Goal: Information Seeking & Learning: Learn about a topic

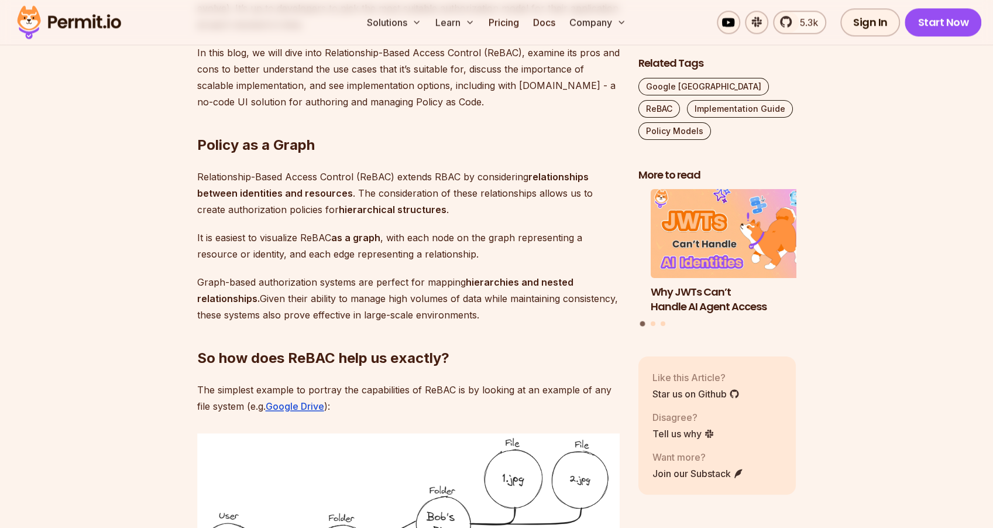
scroll to position [1248, 0]
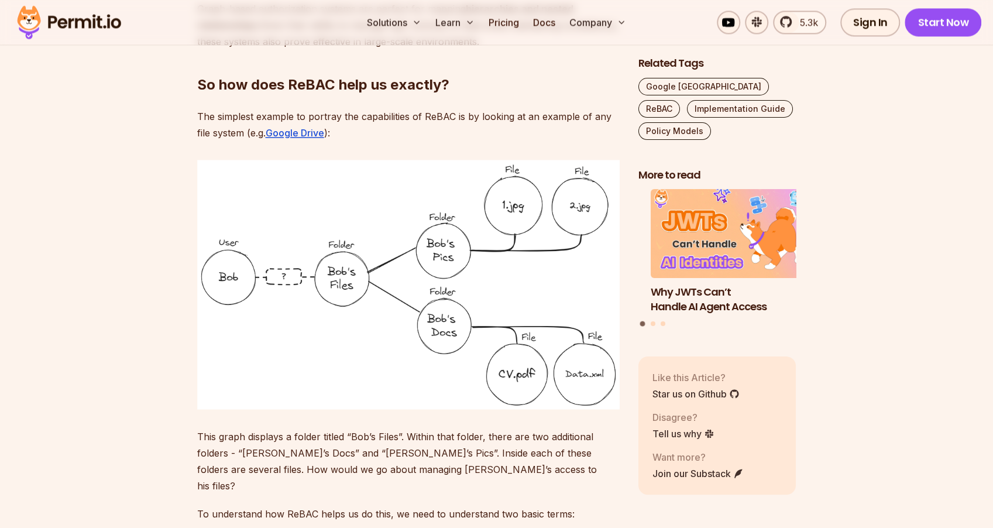
click at [218, 446] on p "This graph displays a folder titled “Bob’s Files”. Within that folder, there ar…" at bounding box center [408, 461] width 422 height 66
drag, startPoint x: 219, startPoint y: 439, endPoint x: 283, endPoint y: 439, distance: 63.8
click at [283, 439] on p "This graph displays a folder titled “Bob’s Files”. Within that folder, there ar…" at bounding box center [408, 461] width 422 height 66
click at [361, 446] on p "This graph displays a folder titled “Bob’s Files”. Within that folder, there ar…" at bounding box center [408, 461] width 422 height 66
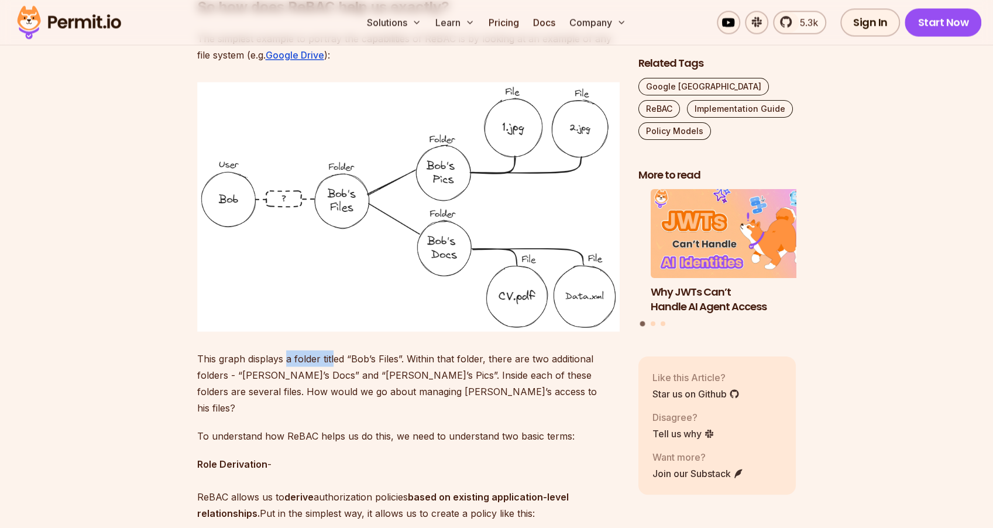
drag, startPoint x: 287, startPoint y: 353, endPoint x: 332, endPoint y: 351, distance: 45.7
click at [332, 351] on p "This graph displays a folder titled “Bob’s Files”. Within that folder, there ar…" at bounding box center [408, 383] width 422 height 66
drag, startPoint x: 420, startPoint y: 351, endPoint x: 393, endPoint y: 359, distance: 28.5
click at [393, 359] on p "This graph displays a folder titled “Bob’s Files”. Within that folder, there ar…" at bounding box center [408, 383] width 422 height 66
drag, startPoint x: 315, startPoint y: 355, endPoint x: 330, endPoint y: 353, distance: 15.3
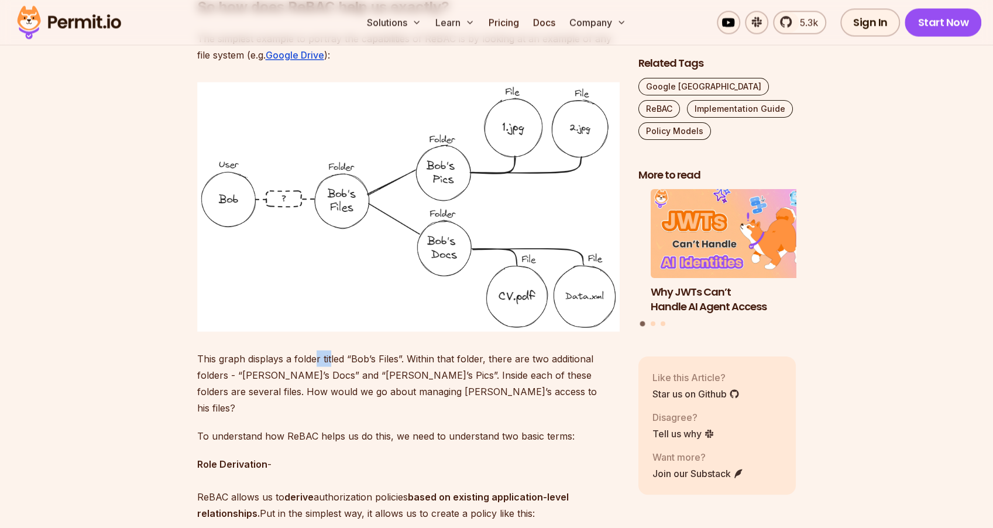
click at [330, 353] on p "This graph displays a folder titled “Bob’s Files”. Within that folder, there ar…" at bounding box center [408, 383] width 422 height 66
drag, startPoint x: 463, startPoint y: 352, endPoint x: 393, endPoint y: 355, distance: 70.2
click at [394, 355] on p "This graph displays a folder titled “Bob’s Files”. Within that folder, there ar…" at bounding box center [408, 383] width 422 height 66
drag, startPoint x: 328, startPoint y: 355, endPoint x: 346, endPoint y: 355, distance: 18.7
click at [346, 355] on p "This graph displays a folder titled “Bob’s Files”. Within that folder, there ar…" at bounding box center [408, 383] width 422 height 66
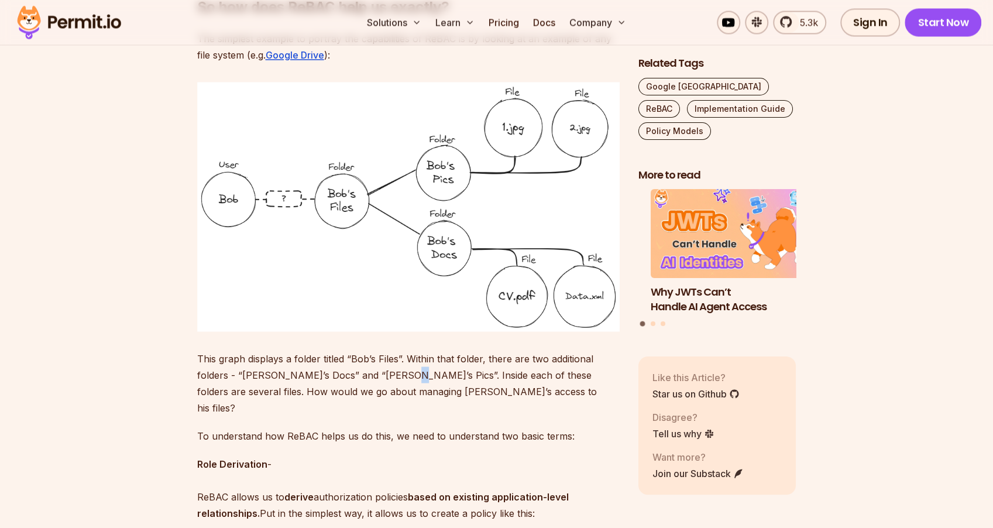
click at [385, 380] on p "This graph displays a folder titled “Bob’s Files”. Within that folder, there ar…" at bounding box center [408, 383] width 422 height 66
click at [334, 357] on p "This graph displays a folder titled “Bob’s Files”. Within that folder, there ar…" at bounding box center [408, 383] width 422 height 66
drag, startPoint x: 336, startPoint y: 357, endPoint x: 367, endPoint y: 358, distance: 31.0
click at [367, 358] on p "This graph displays a folder titled “Bob’s Files”. Within that folder, there ar…" at bounding box center [408, 383] width 422 height 66
drag, startPoint x: 486, startPoint y: 352, endPoint x: 468, endPoint y: 352, distance: 18.1
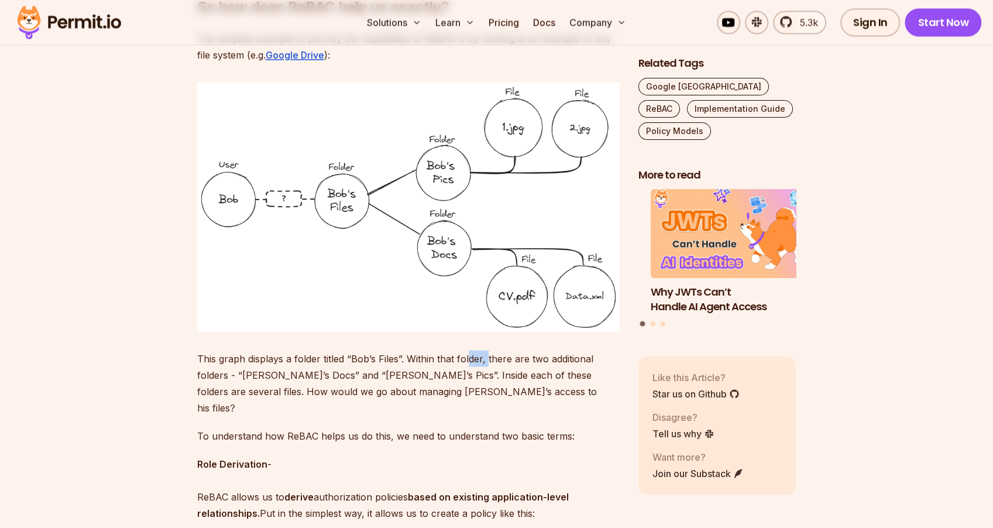
click at [468, 352] on p "This graph displays a folder titled “Bob’s Files”. Within that folder, there ar…" at bounding box center [408, 383] width 422 height 66
click at [445, 357] on p "This graph displays a folder titled “Bob’s Files”. Within that folder, there ar…" at bounding box center [408, 383] width 422 height 66
click at [447, 358] on p "This graph displays a folder titled “Bob’s Files”. Within that folder, there ar…" at bounding box center [408, 383] width 422 height 66
drag, startPoint x: 435, startPoint y: 356, endPoint x: 454, endPoint y: 355, distance: 18.8
click at [454, 355] on p "This graph displays a folder titled “Bob’s Files”. Within that folder, there ar…" at bounding box center [408, 383] width 422 height 66
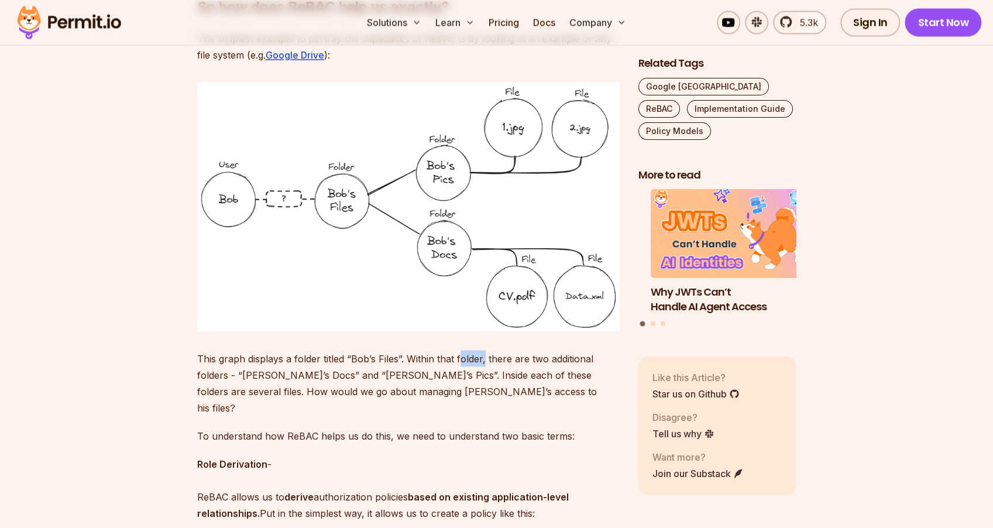
drag, startPoint x: 458, startPoint y: 355, endPoint x: 484, endPoint y: 357, distance: 25.8
click at [484, 357] on p "This graph displays a folder titled “Bob’s Files”. Within that folder, there ar…" at bounding box center [408, 383] width 422 height 66
drag, startPoint x: 487, startPoint y: 357, endPoint x: 511, endPoint y: 357, distance: 23.4
click at [511, 357] on p "This graph displays a folder titled “Bob’s Files”. Within that folder, there ar…" at bounding box center [408, 383] width 422 height 66
click at [515, 357] on p "This graph displays a folder titled “Bob’s Files”. Within that folder, there ar…" at bounding box center [408, 383] width 422 height 66
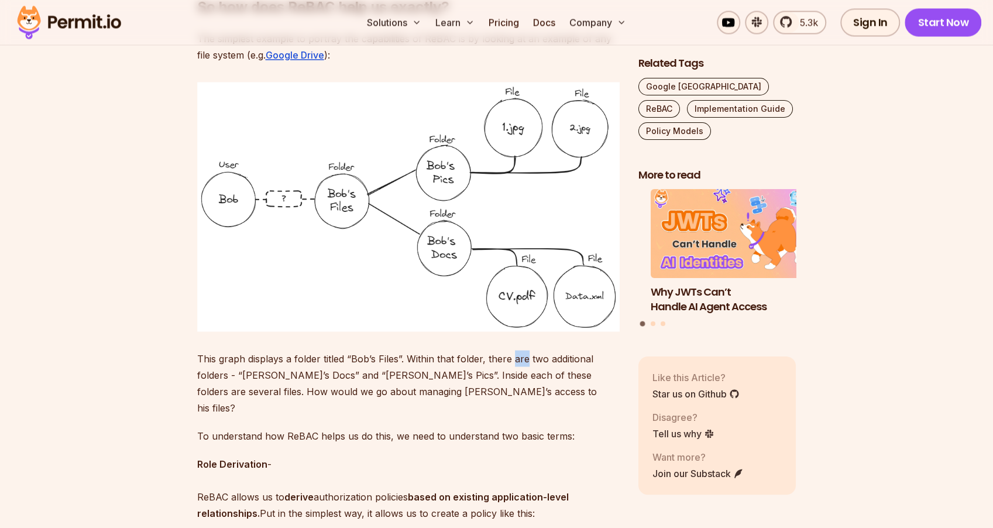
drag, startPoint x: 512, startPoint y: 357, endPoint x: 525, endPoint y: 357, distance: 12.9
click at [525, 357] on p "This graph displays a folder titled “Bob’s Files”. Within that folder, there ar…" at bounding box center [408, 383] width 422 height 66
drag, startPoint x: 529, startPoint y: 355, endPoint x: 545, endPoint y: 356, distance: 15.8
click at [543, 356] on p "This graph displays a folder titled “Bob’s Files”. Within that folder, there ar…" at bounding box center [408, 383] width 422 height 66
drag, startPoint x: 549, startPoint y: 356, endPoint x: 600, endPoint y: 353, distance: 51.5
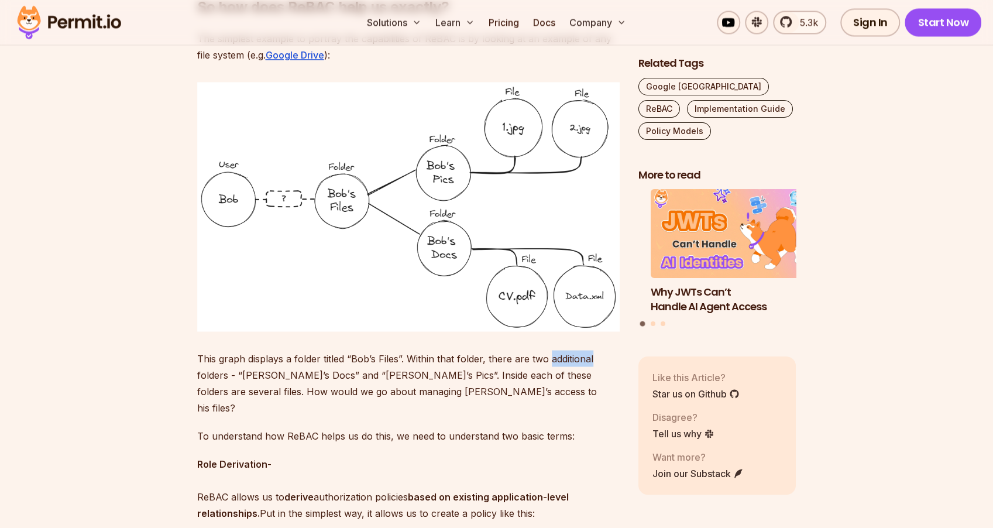
click at [600, 353] on p "This graph displays a folder titled “Bob’s Files”. Within that folder, there ar…" at bounding box center [408, 383] width 422 height 66
drag, startPoint x: 528, startPoint y: 356, endPoint x: 512, endPoint y: 356, distance: 15.8
click at [512, 356] on p "This graph displays a folder titled “Bob’s Files”. Within that folder, there ar…" at bounding box center [408, 383] width 422 height 66
drag, startPoint x: 508, startPoint y: 356, endPoint x: 486, endPoint y: 357, distance: 22.3
click at [486, 357] on p "This graph displays a folder titled “Bob’s Files”. Within that folder, there ar…" at bounding box center [408, 383] width 422 height 66
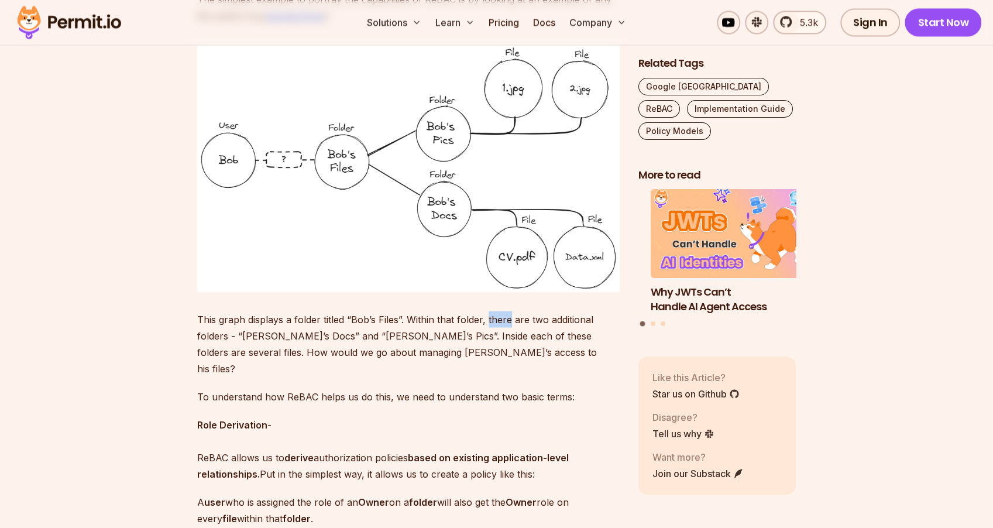
scroll to position [1404, 0]
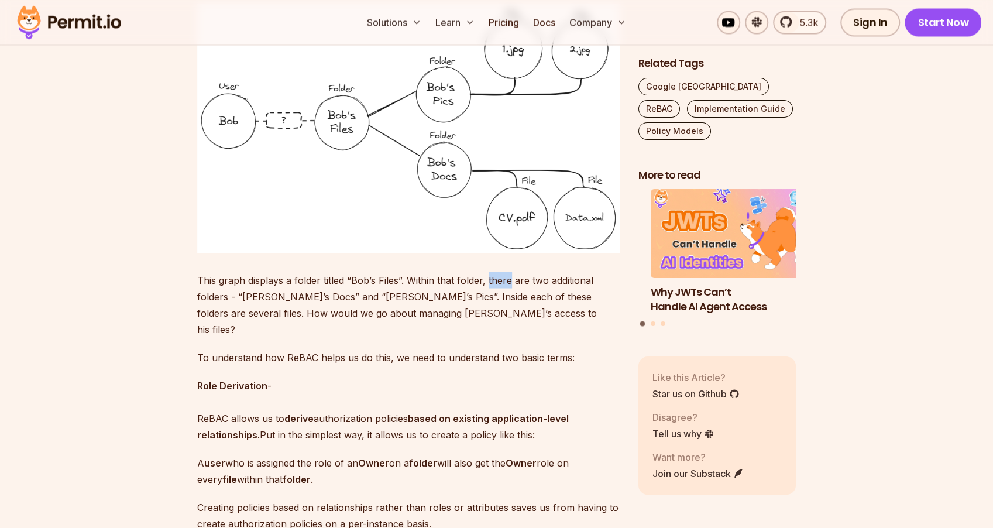
drag, startPoint x: 197, startPoint y: 445, endPoint x: 321, endPoint y: 453, distance: 123.7
click at [321, 454] on p "A user who is assigned the role of an Owner on a folder will also get the Owner…" at bounding box center [408, 470] width 422 height 33
